Goal: Use online tool/utility: Utilize a website feature to perform a specific function

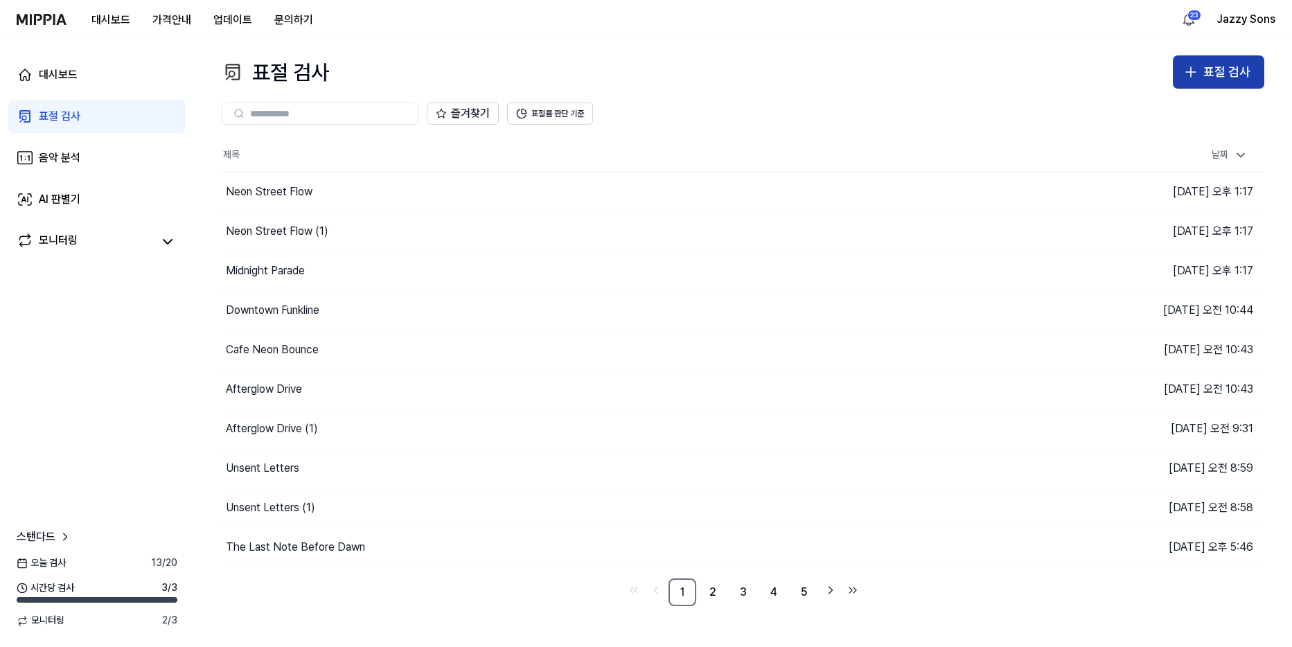
click at [1222, 76] on div "표절 검사" at bounding box center [1226, 72] width 47 height 20
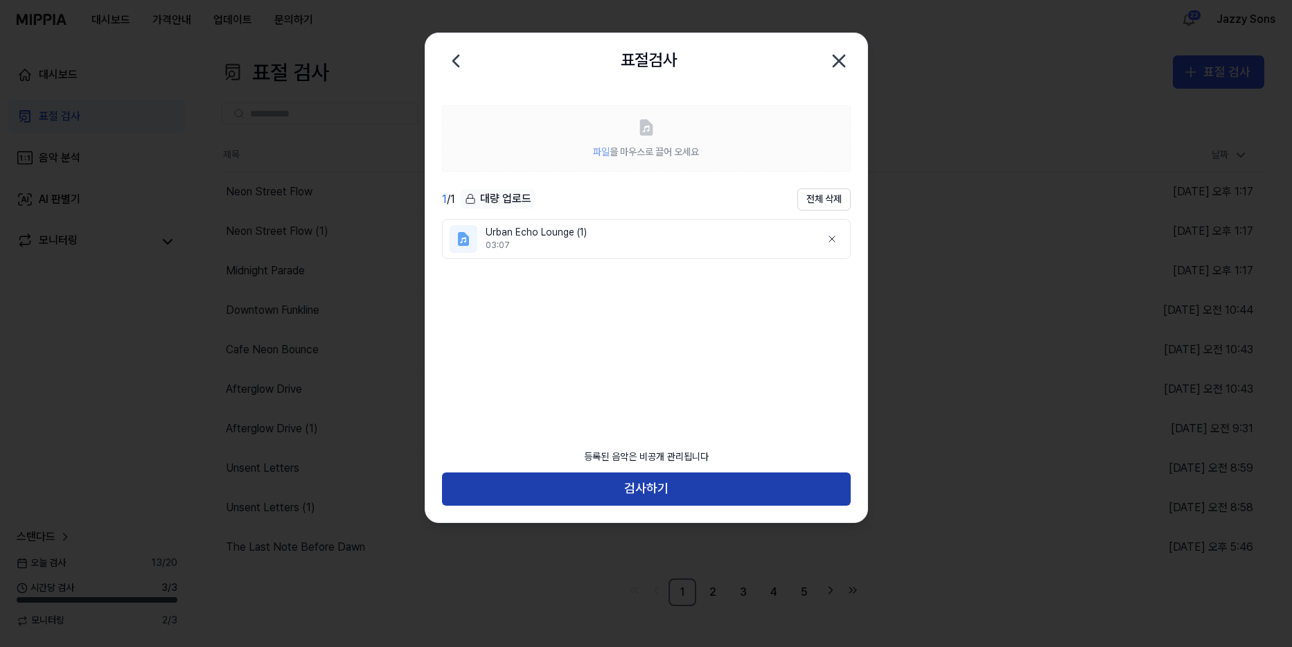
click at [686, 481] on button "검사하기" at bounding box center [646, 488] width 409 height 33
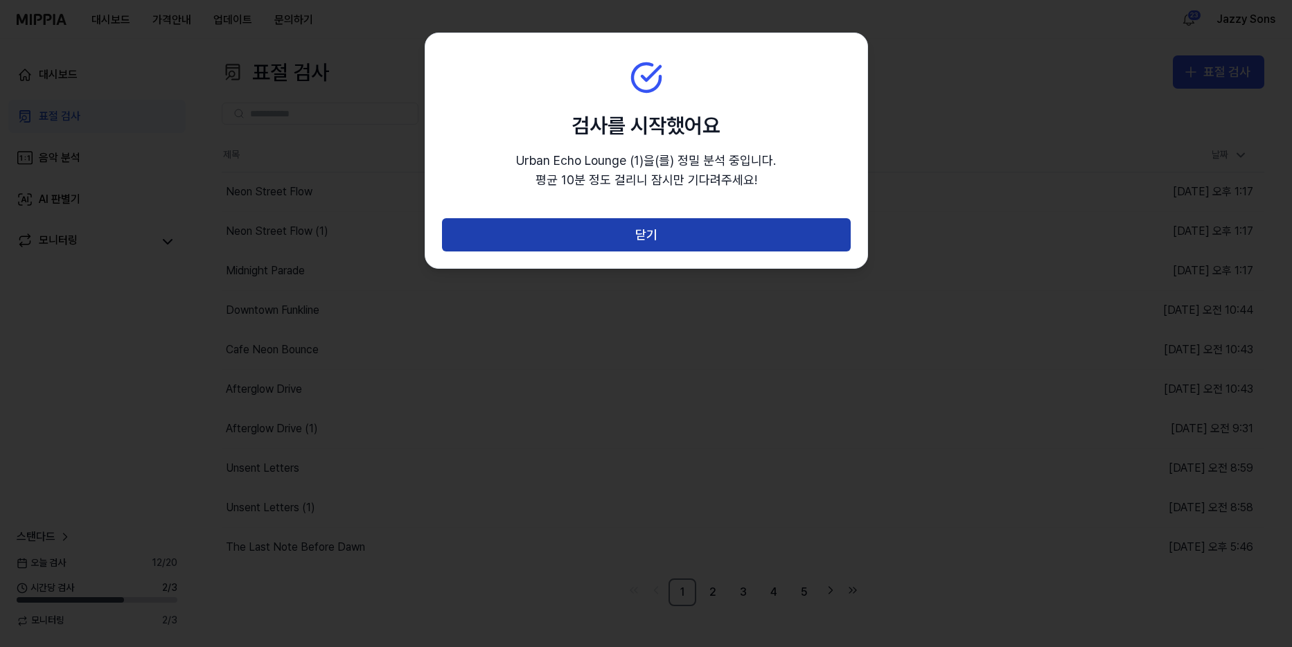
click at [614, 231] on button "닫기" at bounding box center [646, 234] width 409 height 33
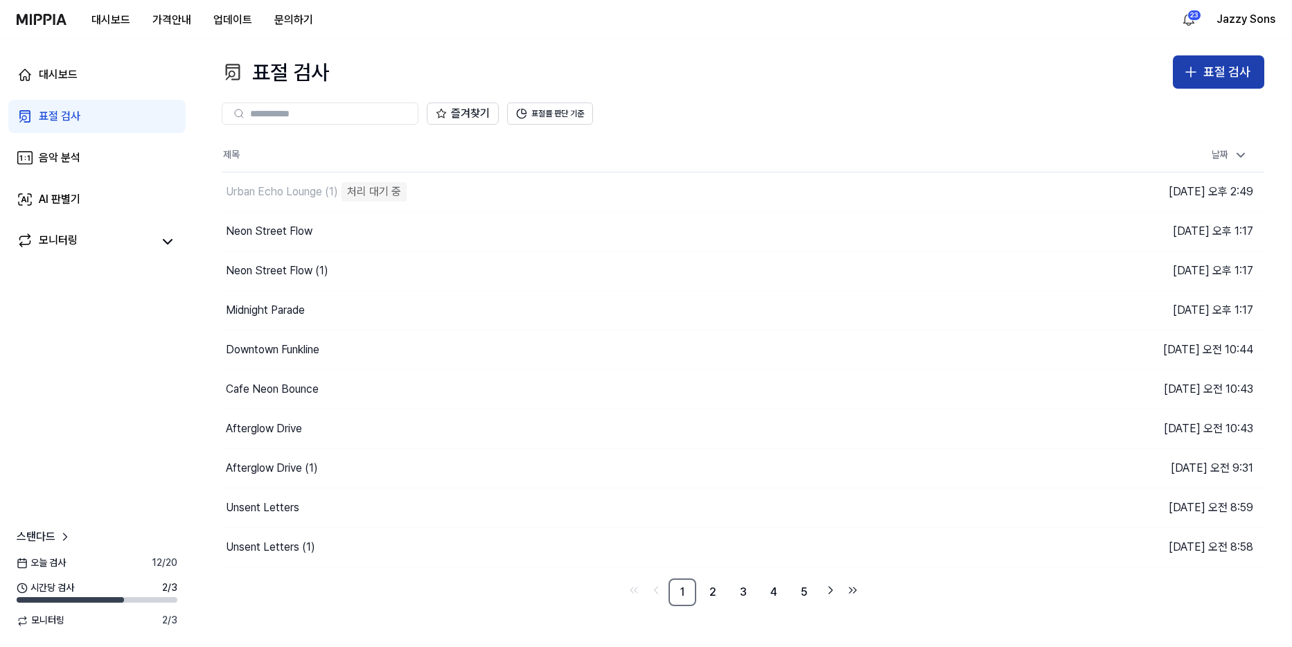
click at [1188, 68] on icon "button" at bounding box center [1190, 72] width 17 height 17
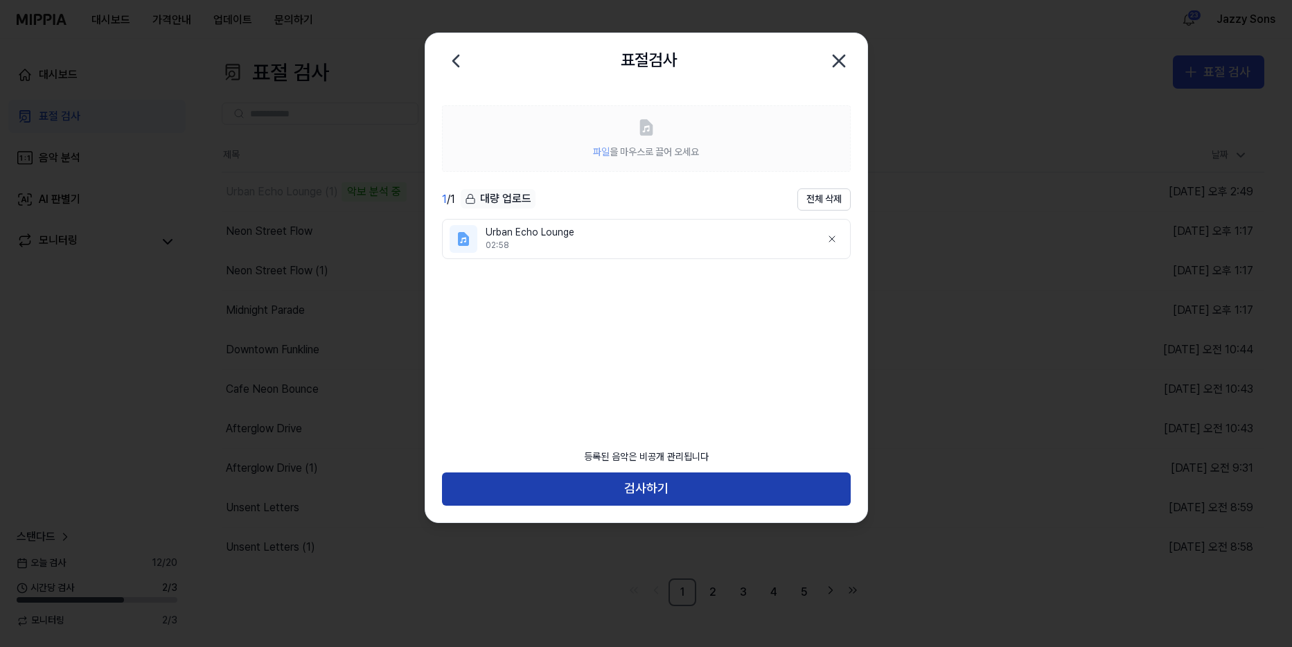
click at [538, 492] on button "검사하기" at bounding box center [646, 488] width 409 height 33
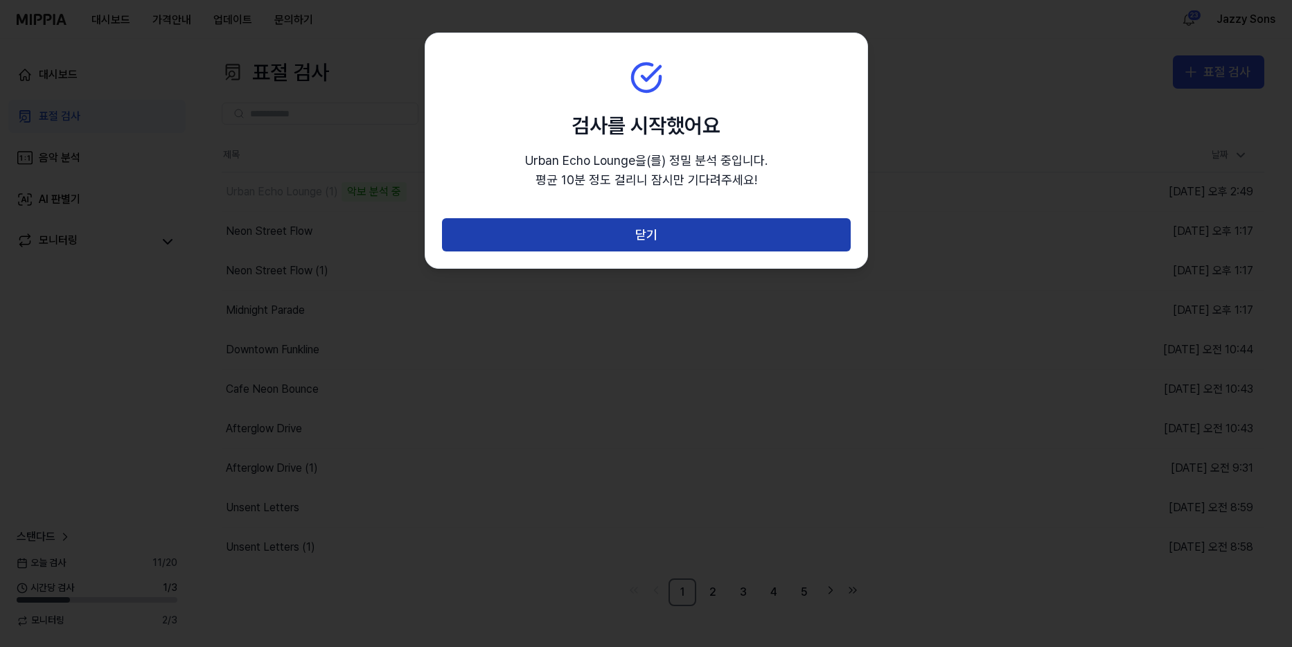
click at [544, 223] on button "닫기" at bounding box center [646, 234] width 409 height 33
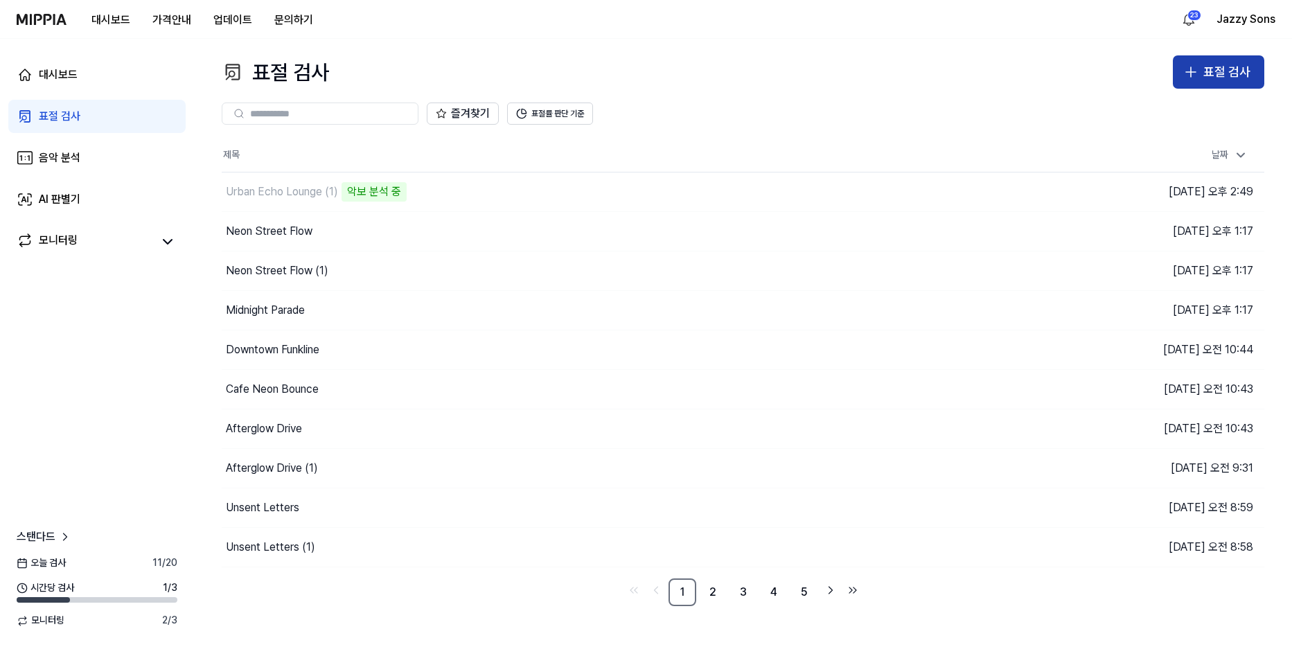
click at [1213, 78] on div "표절 검사" at bounding box center [1226, 72] width 47 height 20
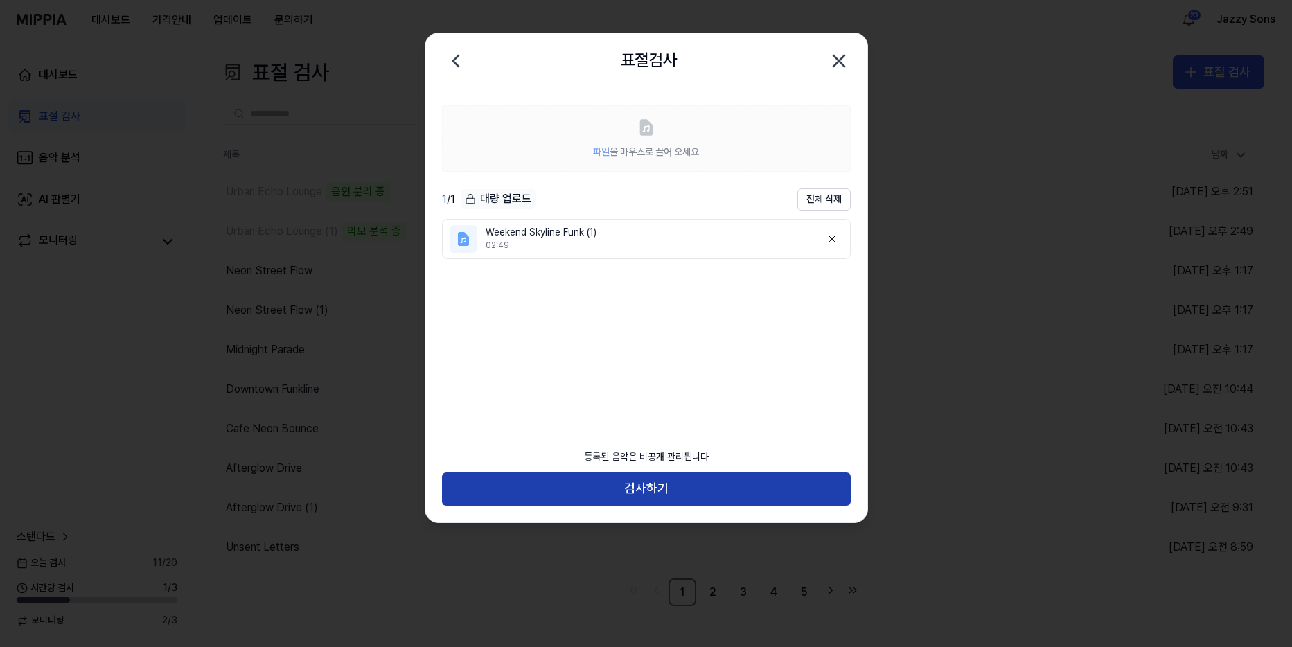
click at [678, 490] on button "검사하기" at bounding box center [646, 488] width 409 height 33
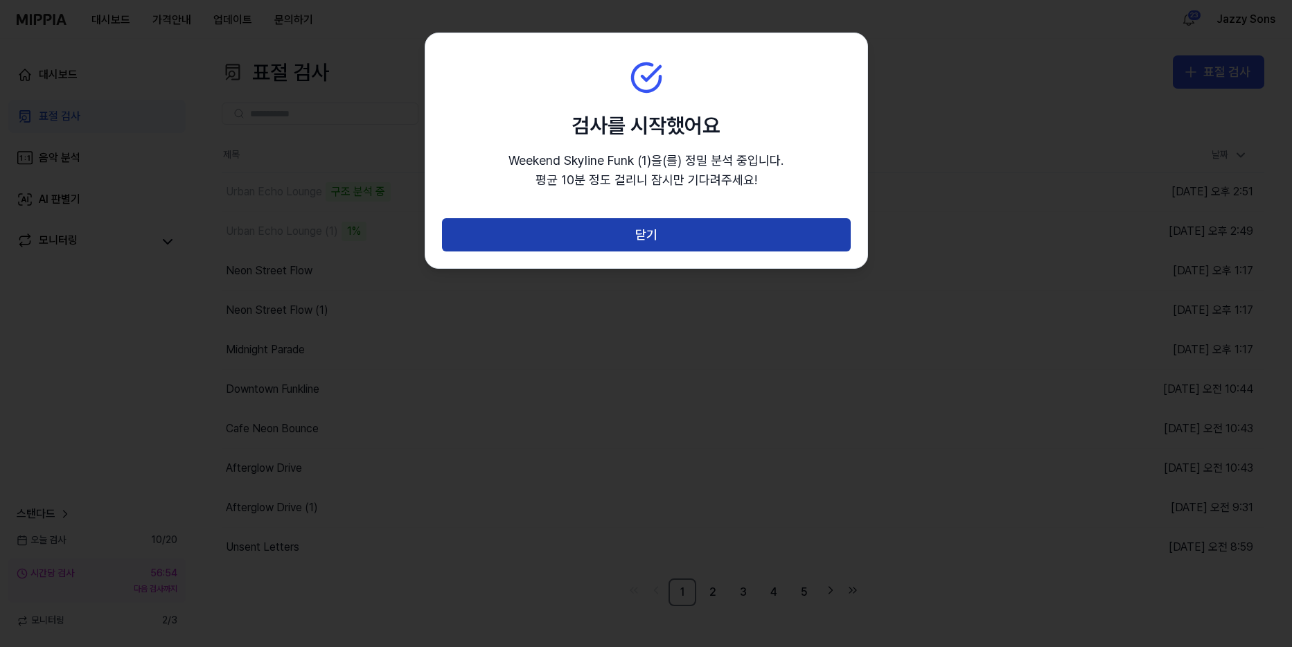
click at [605, 222] on button "닫기" at bounding box center [646, 234] width 409 height 33
